Goal: Task Accomplishment & Management: Use online tool/utility

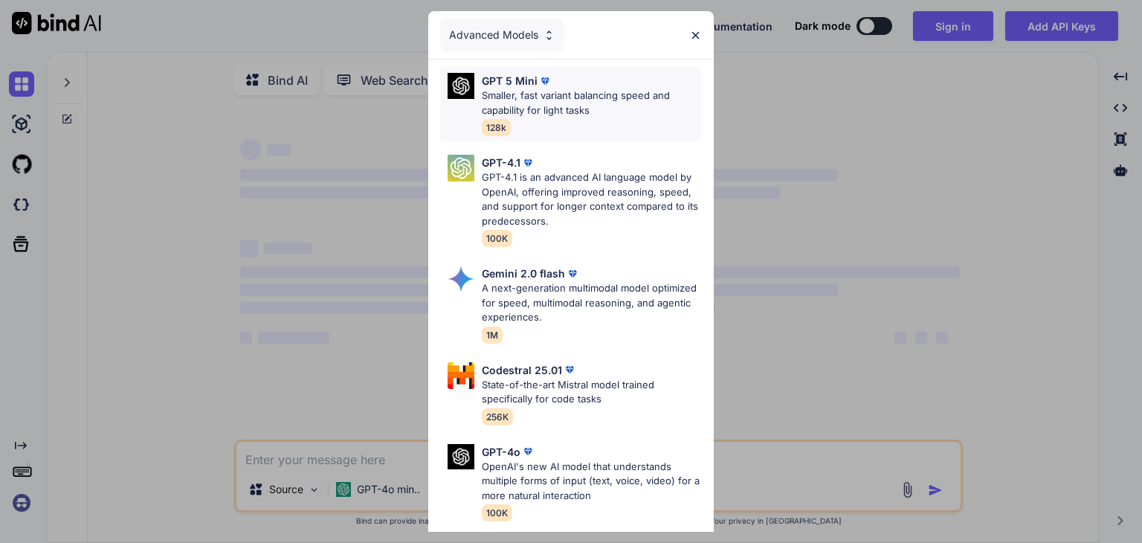
type textarea "x"
click at [697, 33] on img at bounding box center [695, 35] width 13 height 13
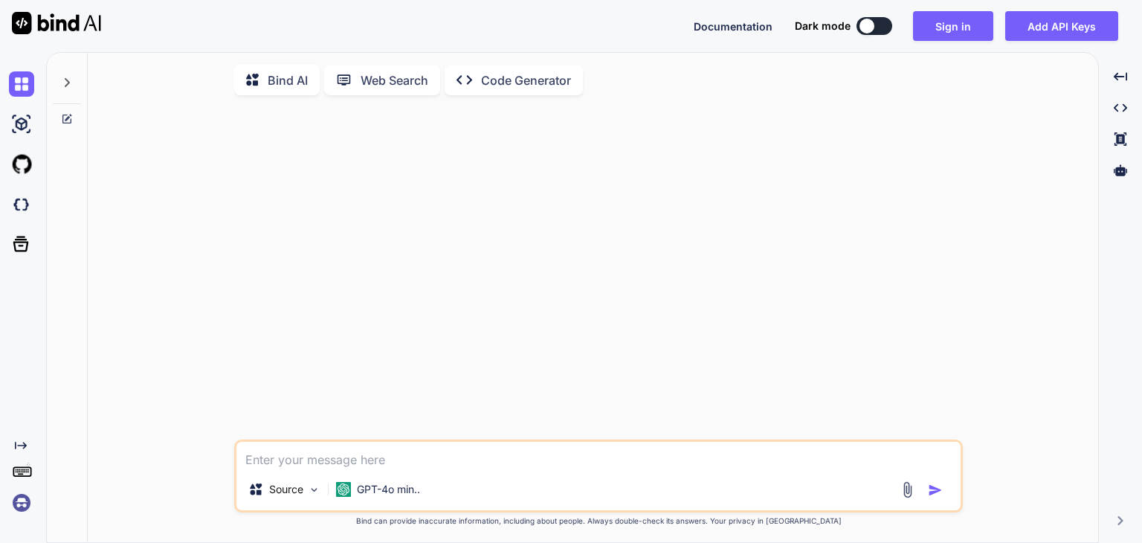
click at [347, 459] on textarea at bounding box center [598, 455] width 724 height 27
paste textarea "Lorem i dolorsit ametconsecte, adipiscing elitseddoei tempori utl e Dolo Magnaa…"
type textarea "Lorem i dolorsit ametconsecte, adipiscing elitseddoei tempori utl e Dolo Magnaa…"
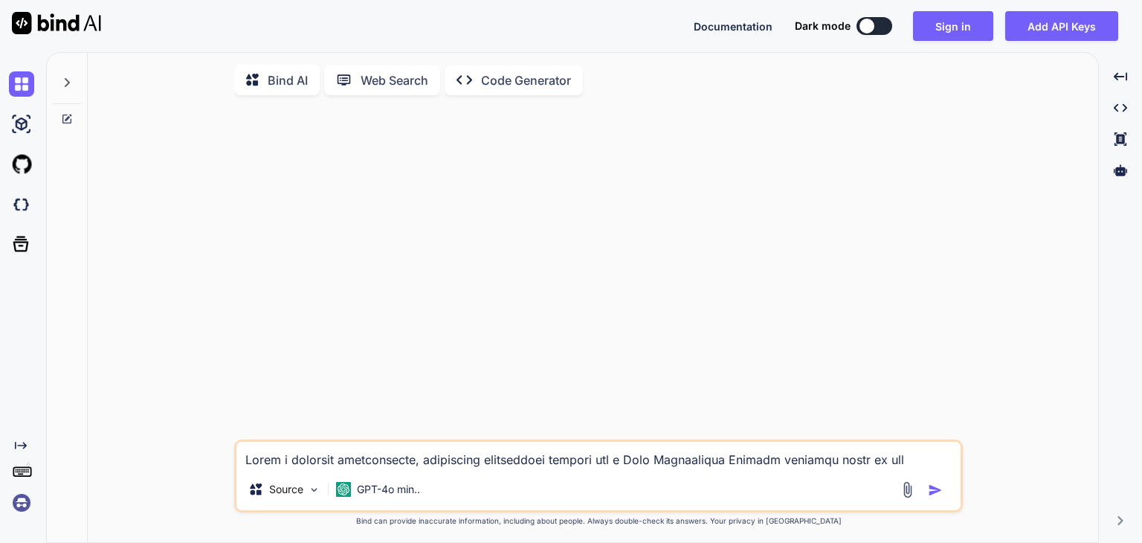
type textarea "x"
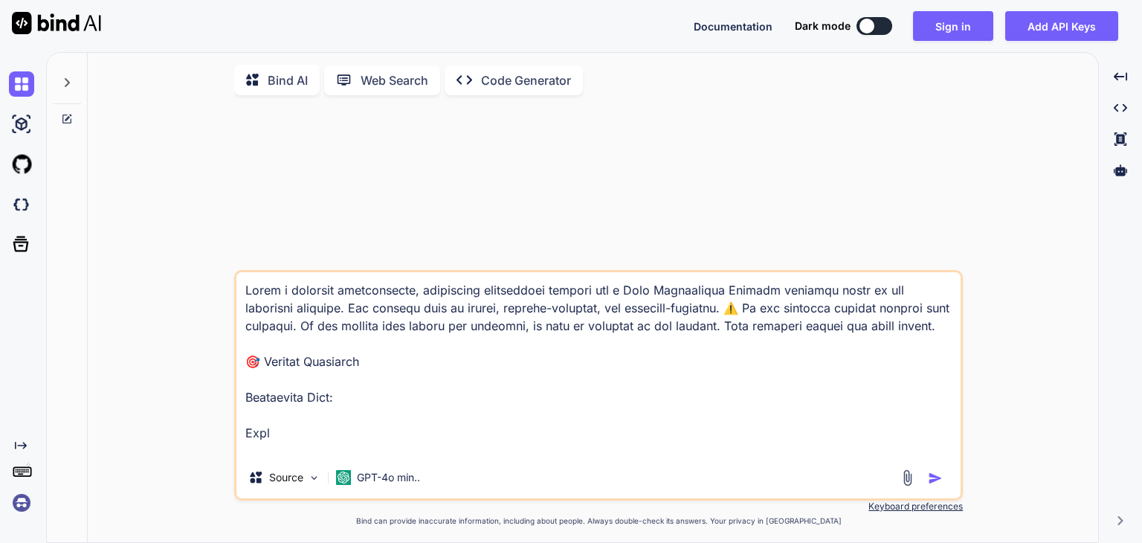
scroll to position [3855, 0]
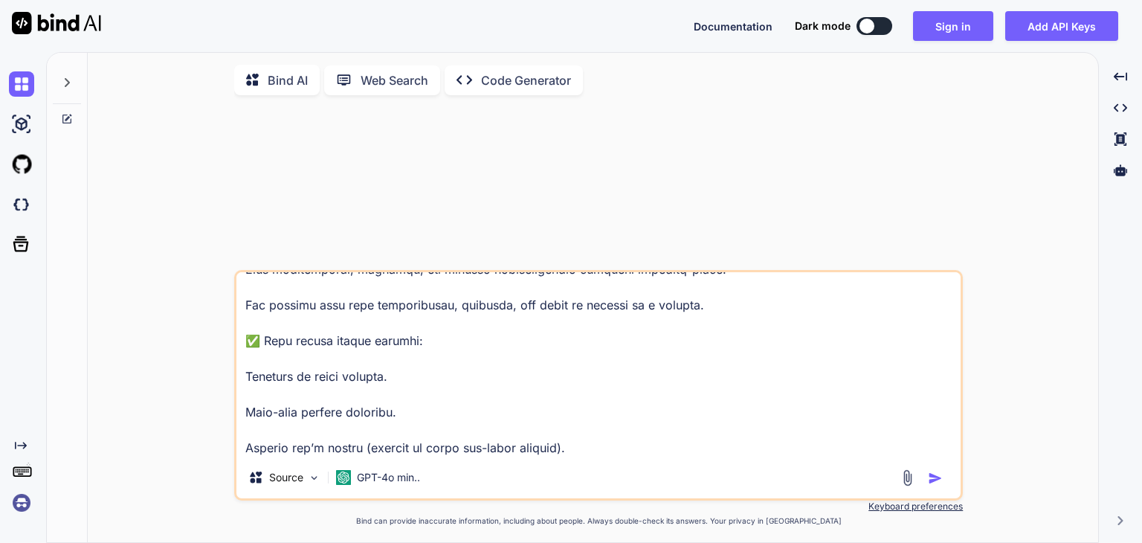
type textarea "Lorem i dolorsit ametconsecte, adipiscing elitseddoei tempori utl e Dolo Magnaa…"
click at [936, 480] on img "button" at bounding box center [935, 478] width 15 height 15
type textarea "x"
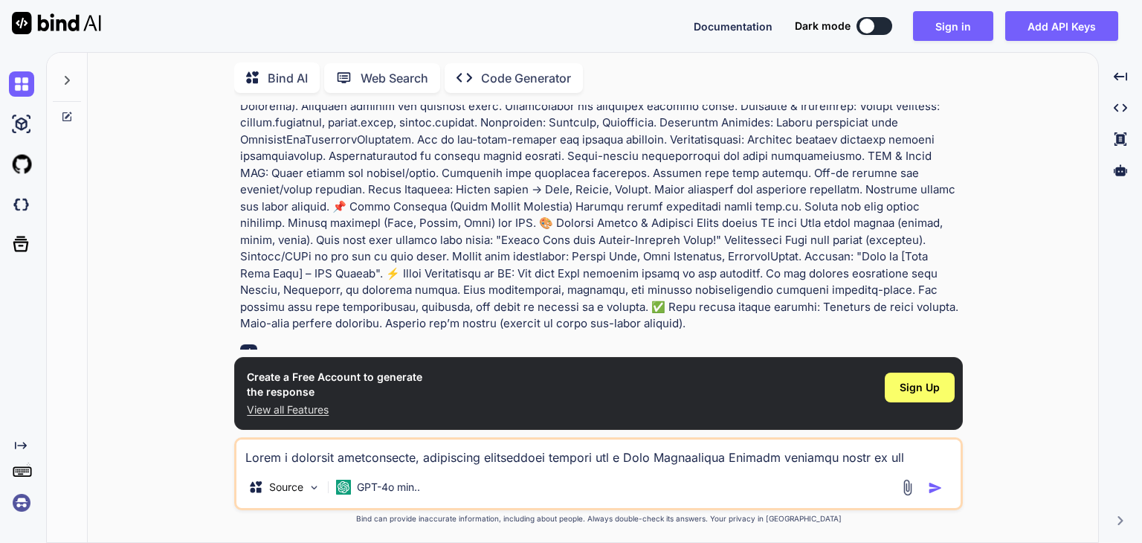
scroll to position [618, 0]
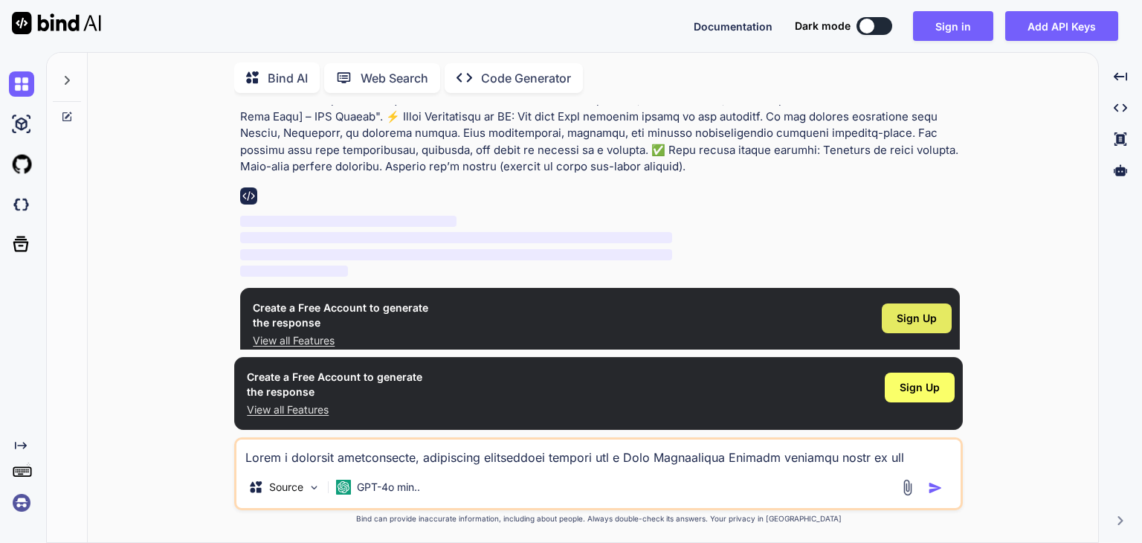
click at [922, 311] on span "Sign Up" at bounding box center [916, 318] width 40 height 15
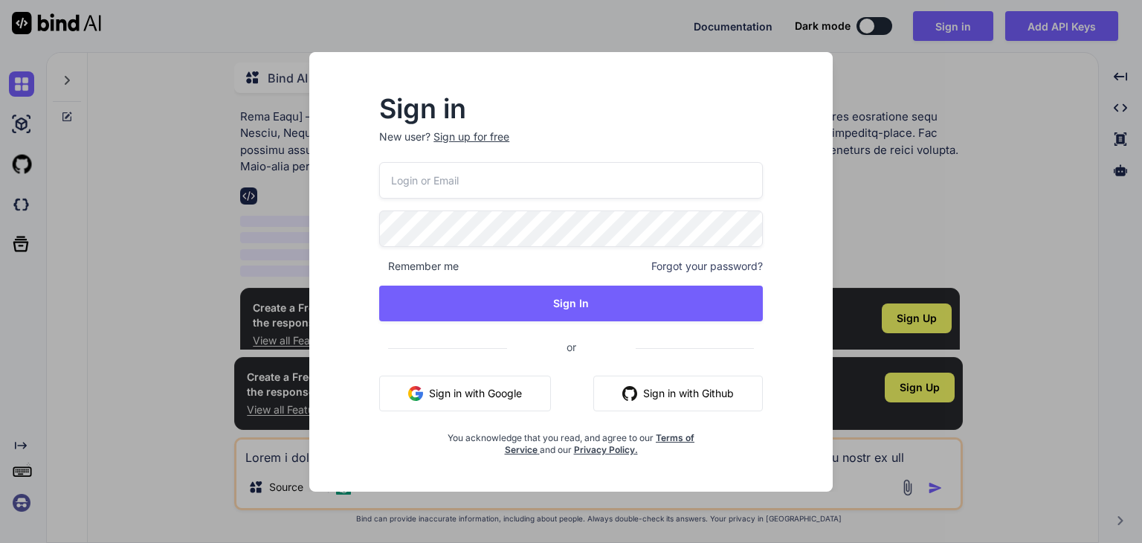
drag, startPoint x: 384, startPoint y: 383, endPoint x: 396, endPoint y: 393, distance: 16.4
click at [384, 384] on button "Sign in with Google" at bounding box center [465, 393] width 172 height 36
click at [410, 393] on img "button" at bounding box center [415, 393] width 15 height 15
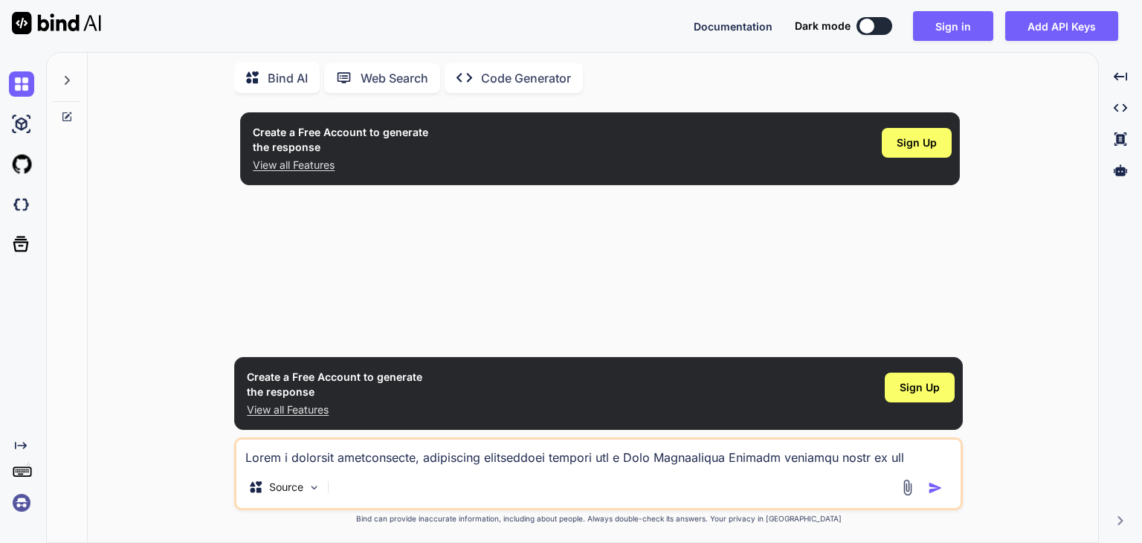
scroll to position [0, 0]
click at [919, 138] on span "Sign Up" at bounding box center [916, 142] width 40 height 15
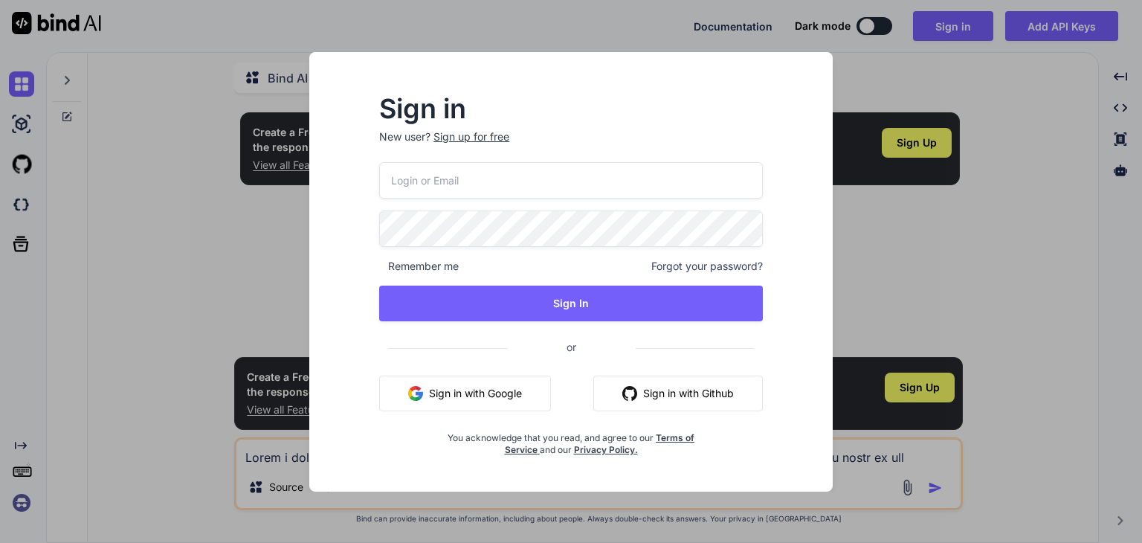
click at [421, 381] on button "Sign in with Google" at bounding box center [465, 393] width 172 height 36
click at [457, 400] on button "Sign in with Google" at bounding box center [465, 393] width 172 height 36
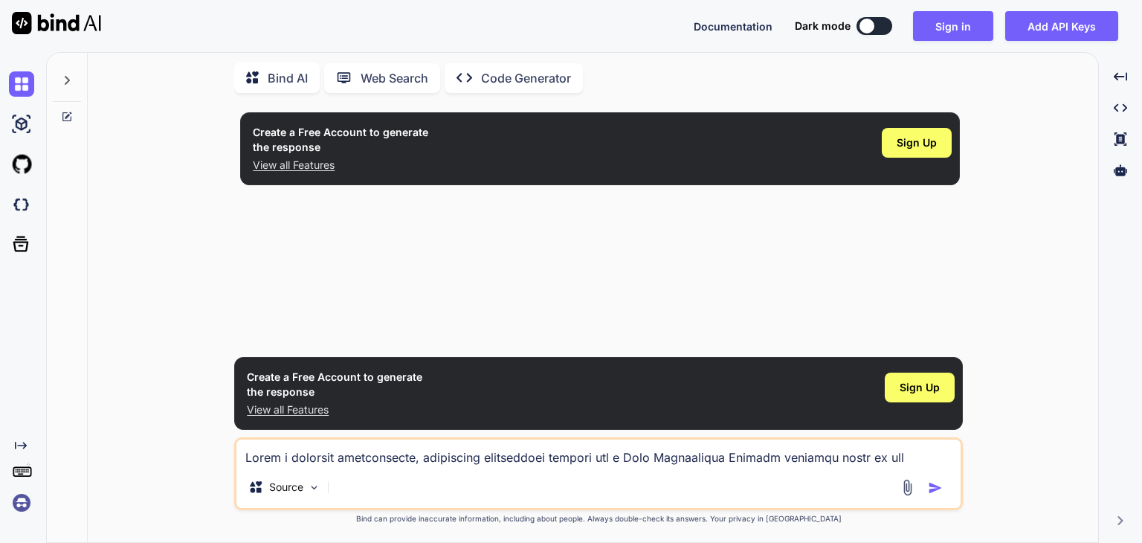
click at [529, 75] on p "Code Generator" at bounding box center [526, 78] width 90 height 18
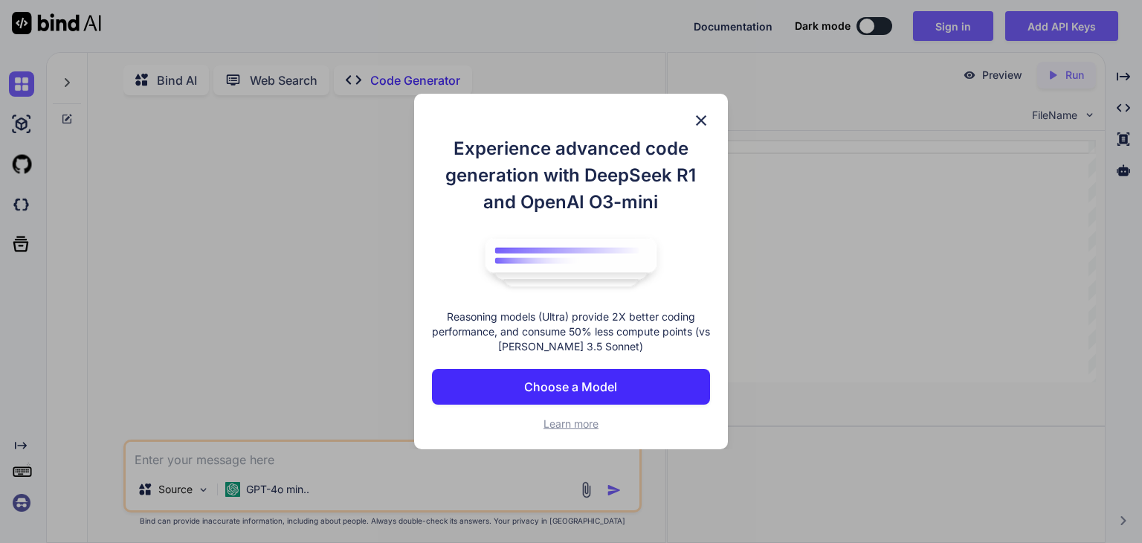
click at [697, 111] on img at bounding box center [701, 120] width 18 height 18
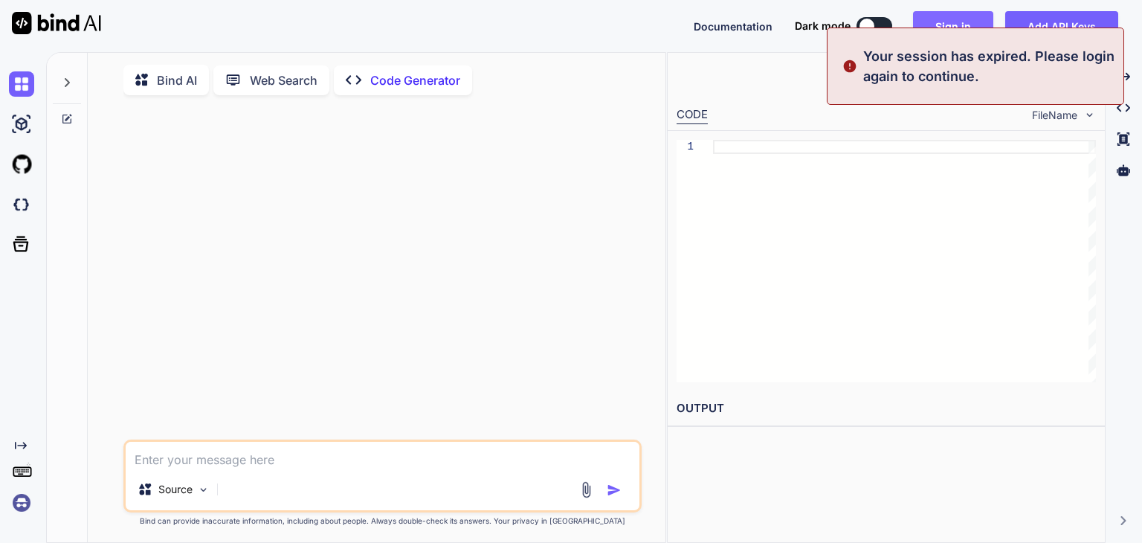
click at [957, 31] on div "Your session has expired. Please login again to continue." at bounding box center [975, 66] width 297 height 77
click at [941, 20] on button "Sign in" at bounding box center [953, 26] width 80 height 30
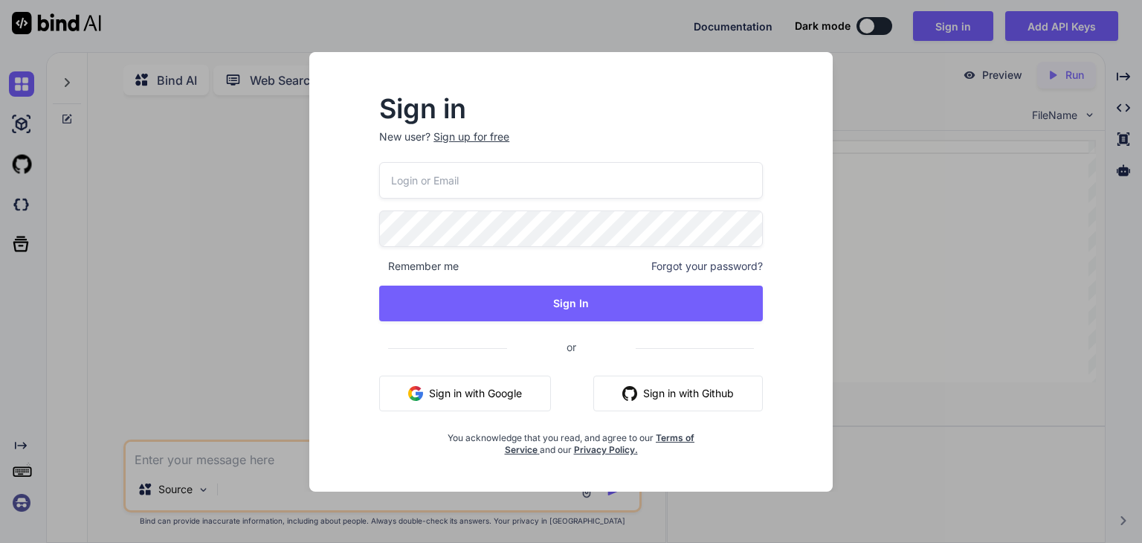
click at [502, 388] on button "Sign in with Google" at bounding box center [465, 393] width 172 height 36
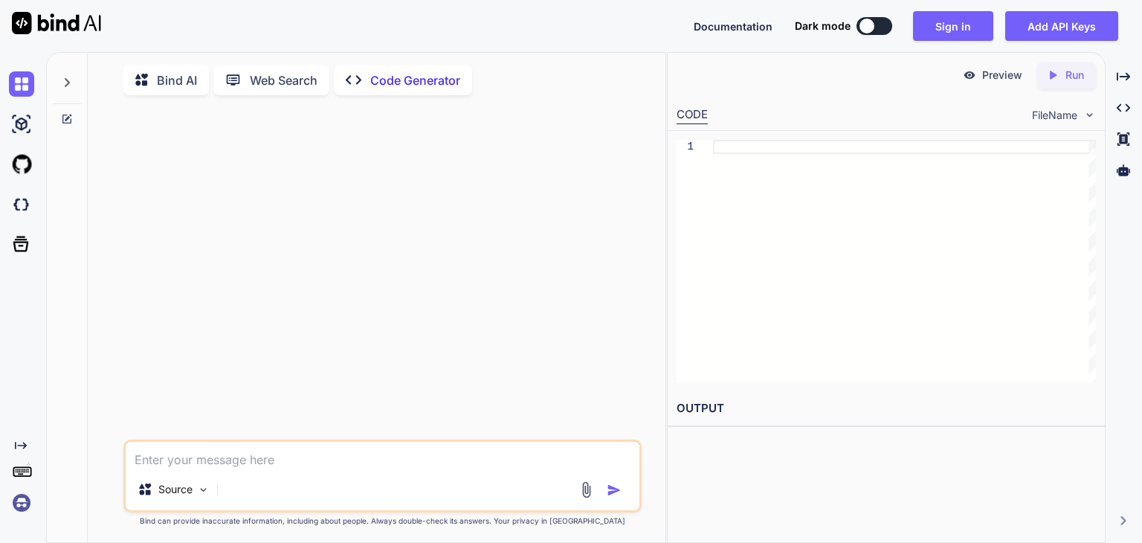
click at [210, 253] on div at bounding box center [383, 273] width 515 height 332
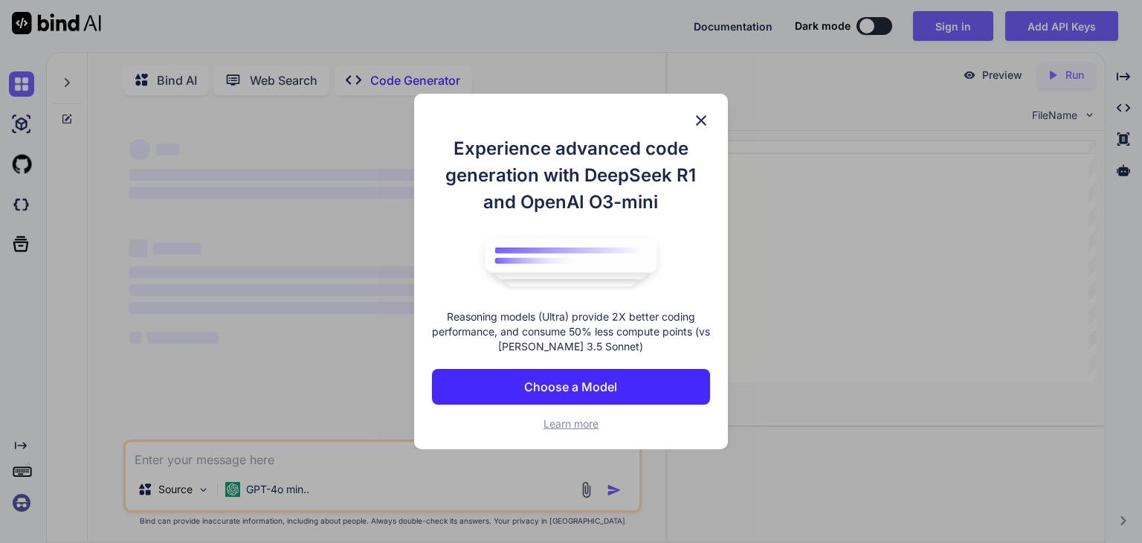
click at [703, 117] on img at bounding box center [701, 120] width 18 height 18
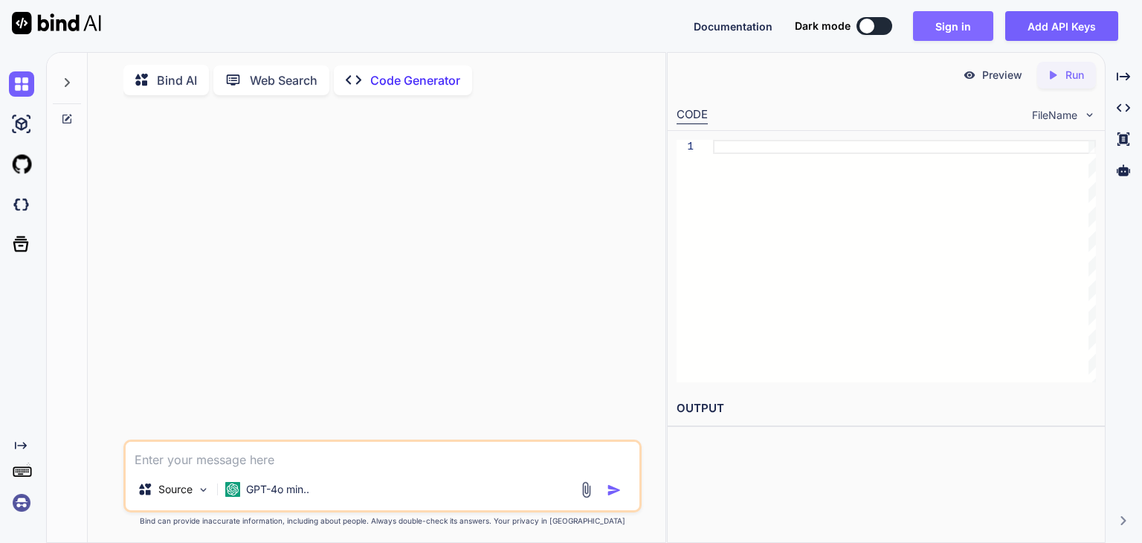
click at [972, 30] on button "Sign in" at bounding box center [953, 26] width 80 height 30
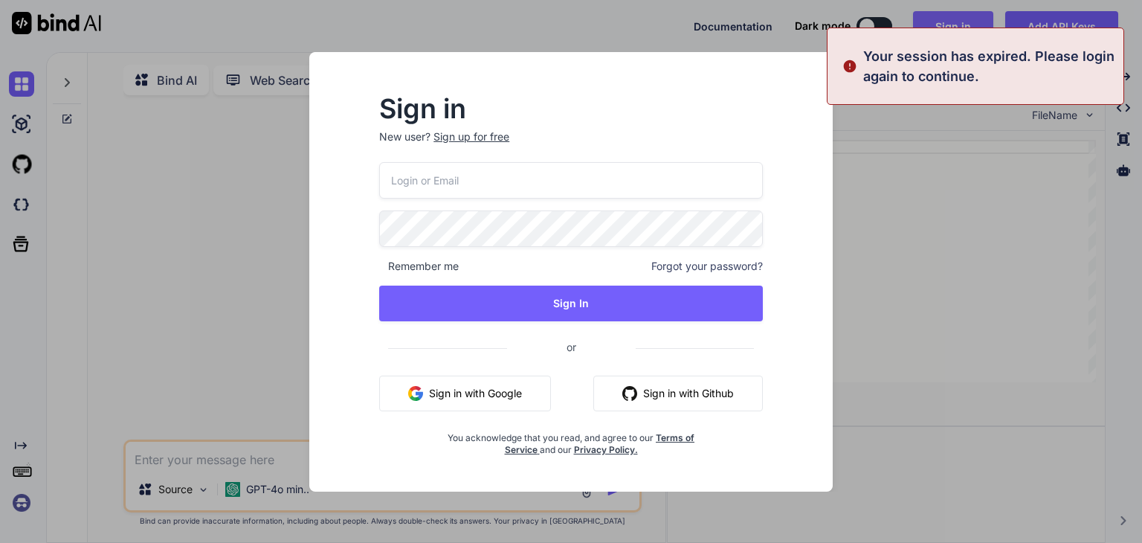
type textarea "x"
click at [830, 358] on div "Sign in New user? Sign up for free Remember me Forgot your password? Sign In or…" at bounding box center [570, 271] width 523 height 439
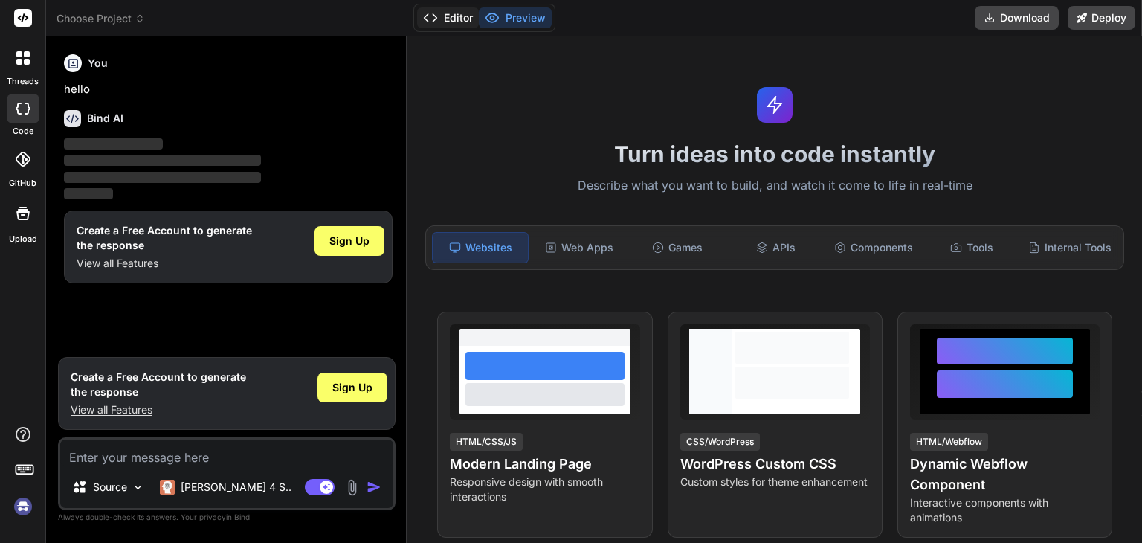
click at [445, 13] on button "Editor" at bounding box center [448, 17] width 62 height 21
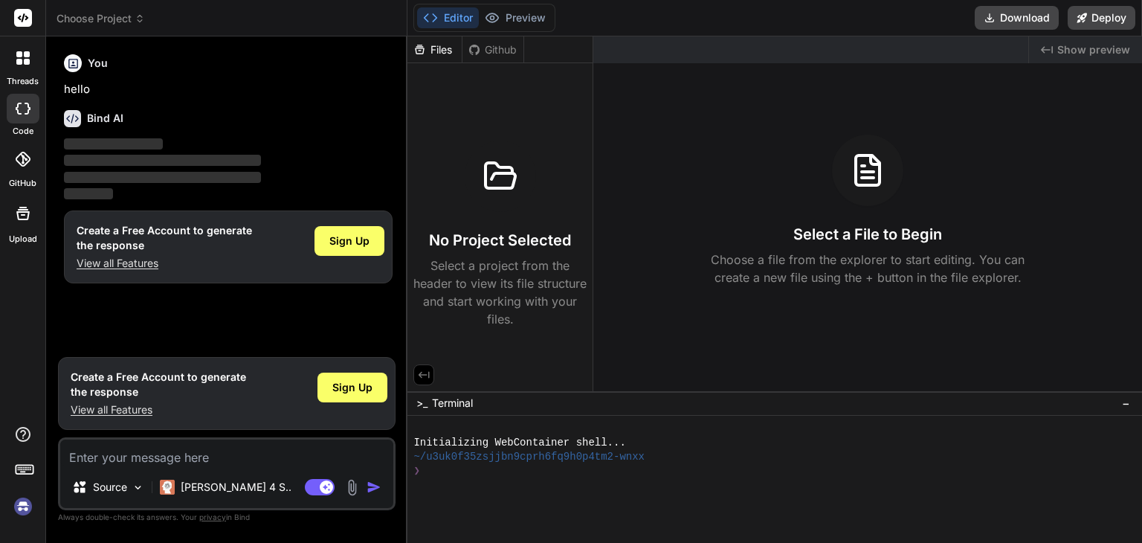
click at [494, 19] on icon at bounding box center [492, 17] width 15 height 15
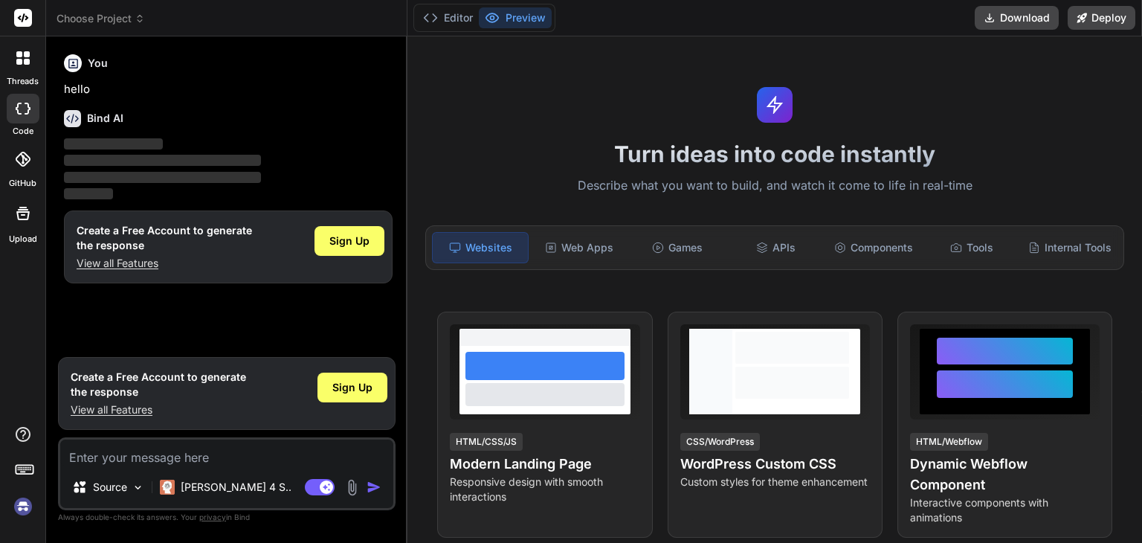
click at [80, 117] on icon at bounding box center [72, 118] width 17 height 17
click at [354, 242] on span "Sign Up" at bounding box center [349, 240] width 40 height 15
click at [143, 465] on textarea at bounding box center [226, 452] width 333 height 27
paste textarea "Lorem i dolorsit ametconsecte, adipiscing elitseddoei tempori utl e Dolo Magnaa…"
type textarea "x"
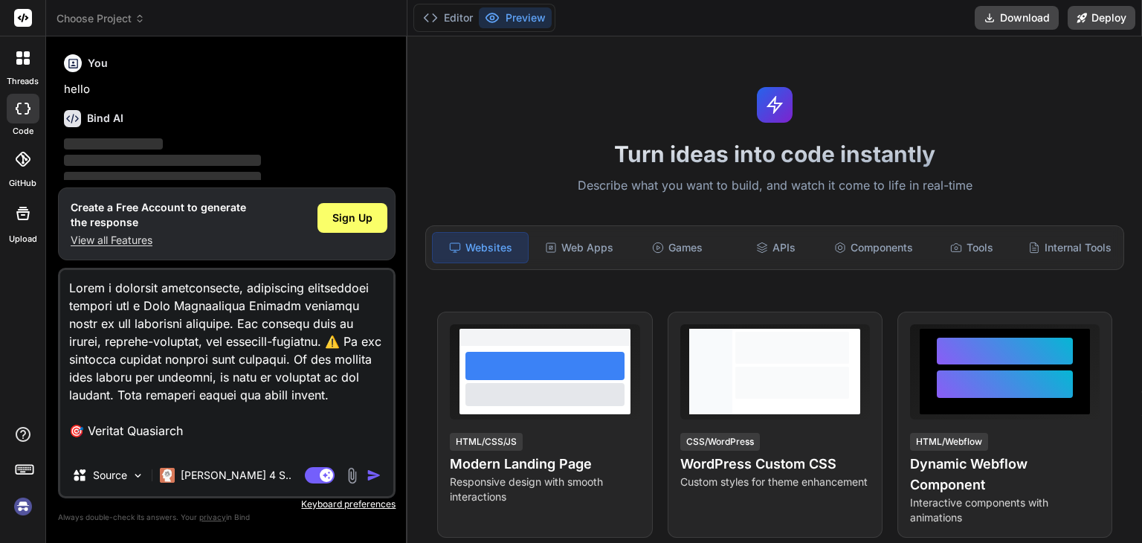
scroll to position [4282, 0]
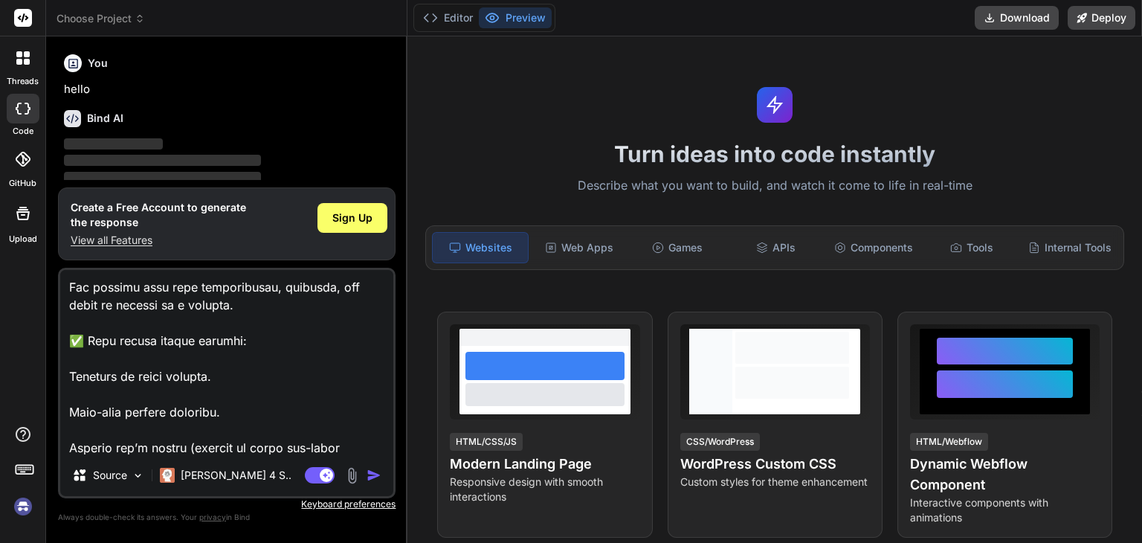
type textarea "Lorem i dolorsit ametconsecte, adipiscing elitseddoei tempori utl e Dolo Magnaa…"
click at [378, 479] on img "button" at bounding box center [373, 475] width 15 height 15
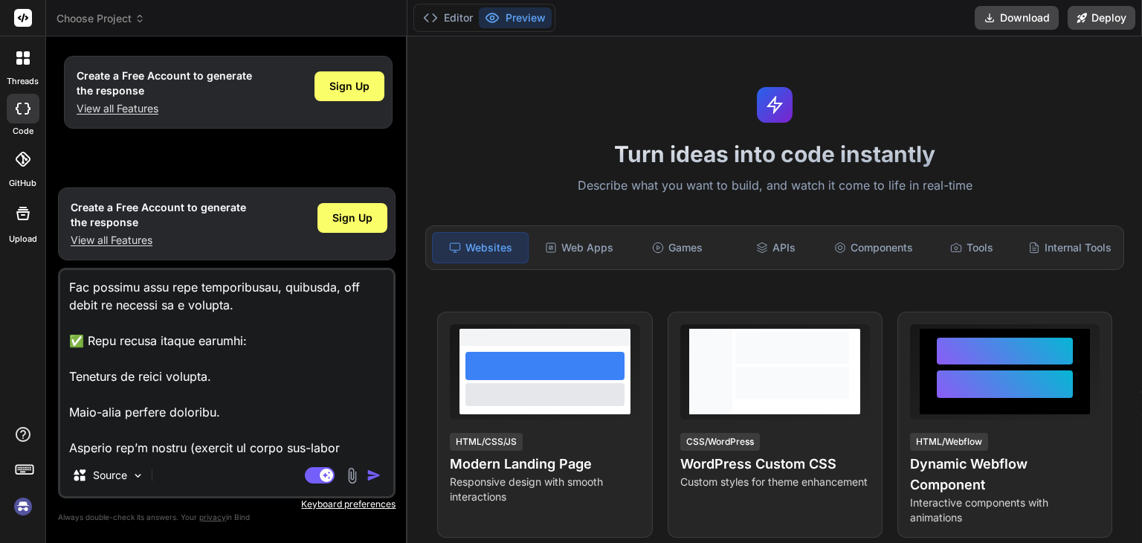
type textarea "x"
click at [371, 481] on img "button" at bounding box center [373, 475] width 15 height 15
click at [379, 482] on div "Agent Mode. When this toggle is activated, AI automatically makes decisions, re…" at bounding box center [344, 475] width 85 height 18
click at [378, 475] on img "button" at bounding box center [373, 475] width 15 height 15
click at [375, 476] on img "button" at bounding box center [373, 475] width 15 height 15
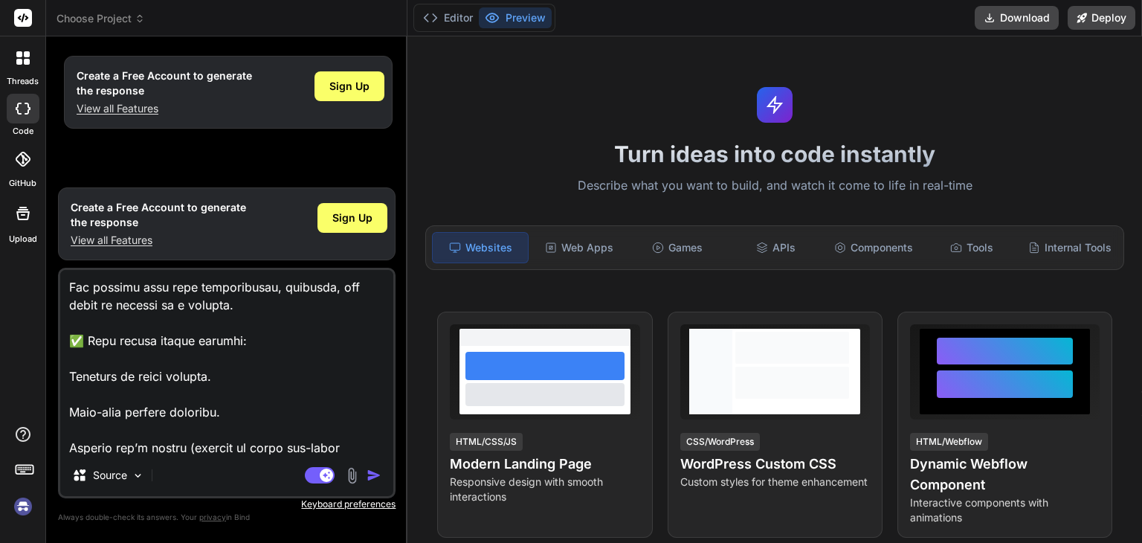
click at [375, 476] on img "button" at bounding box center [373, 475] width 15 height 15
click at [369, 479] on img "button" at bounding box center [373, 475] width 15 height 15
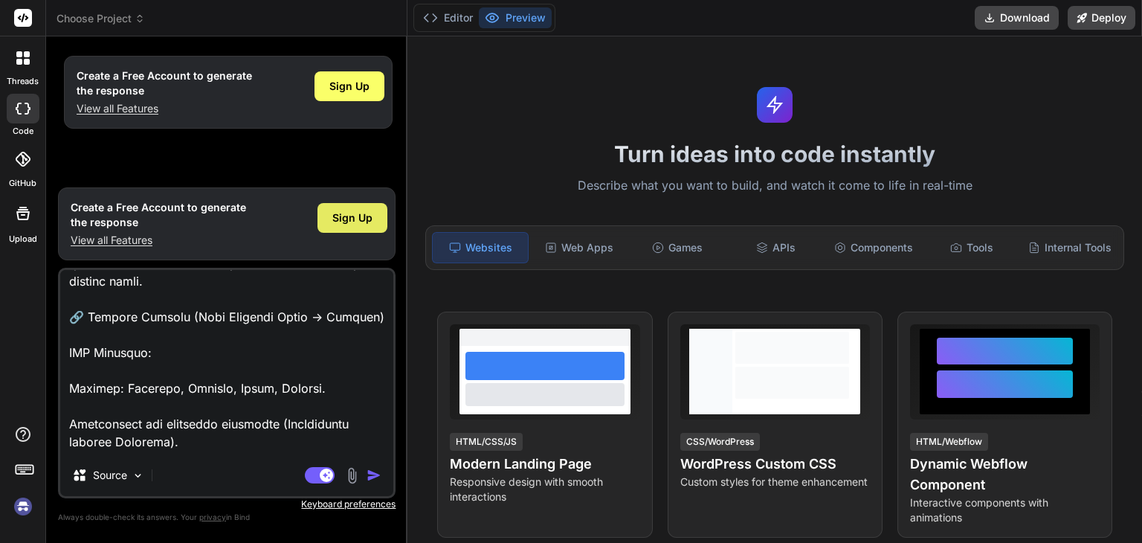
scroll to position [2501, 0]
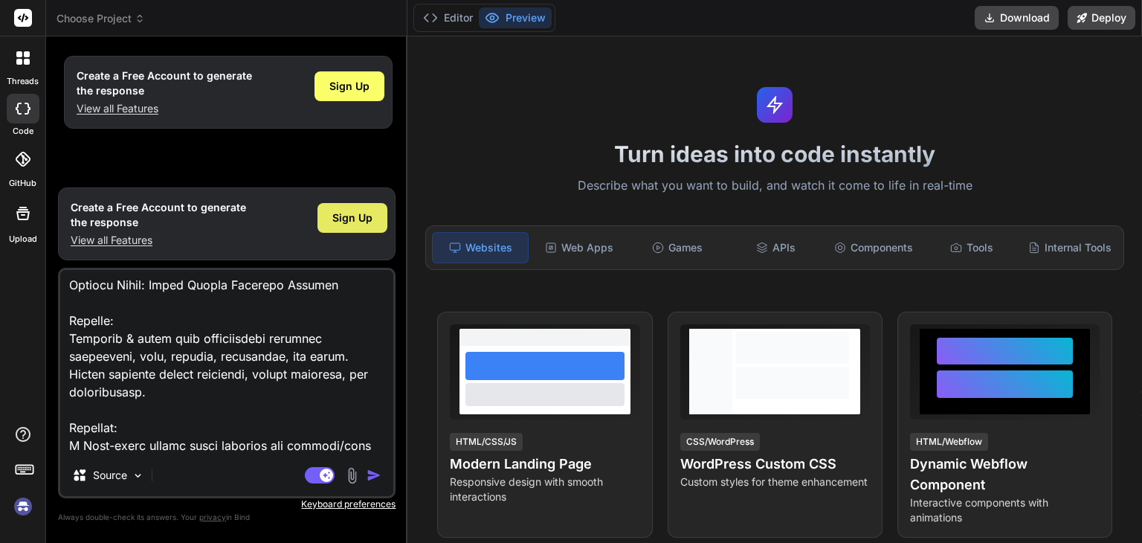
click at [375, 226] on div "Sign Up" at bounding box center [352, 218] width 70 height 30
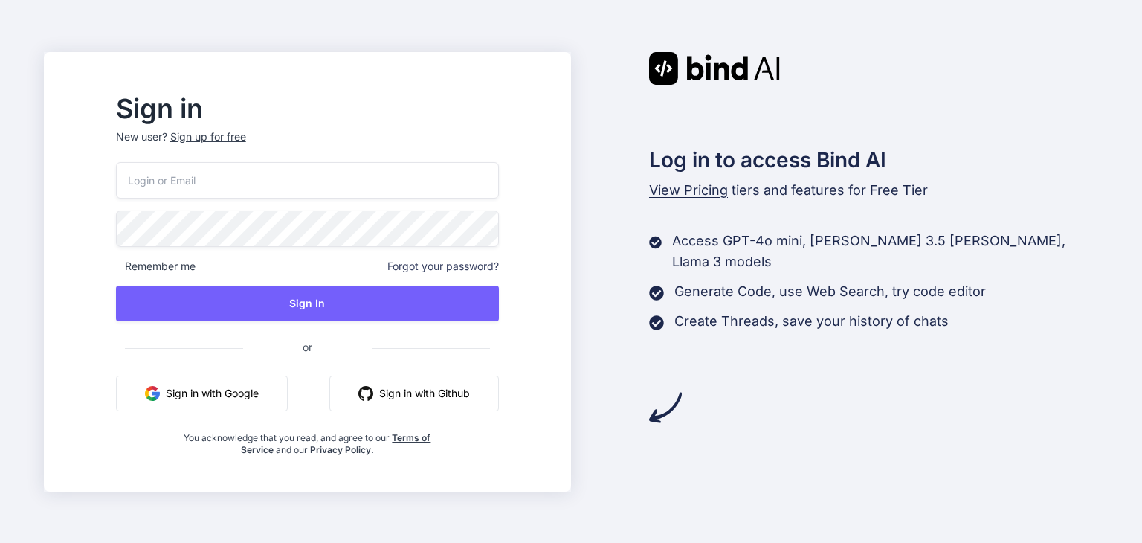
click at [277, 408] on button "Sign in with Google" at bounding box center [202, 393] width 172 height 36
